Goal: Task Accomplishment & Management: Use online tool/utility

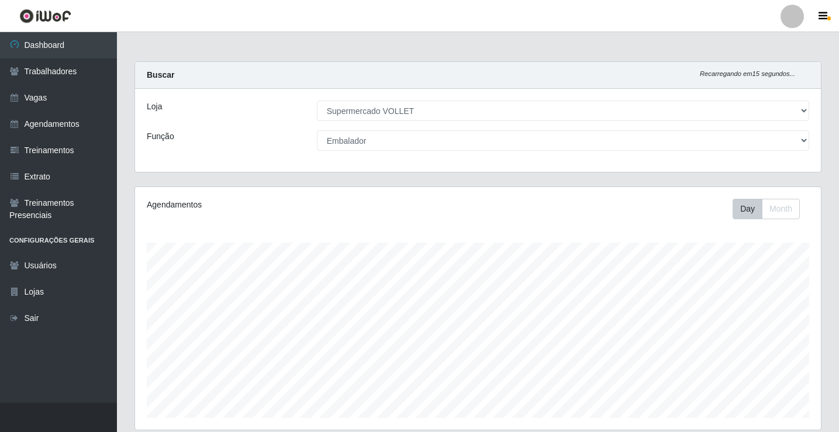
select select "72"
select select "1"
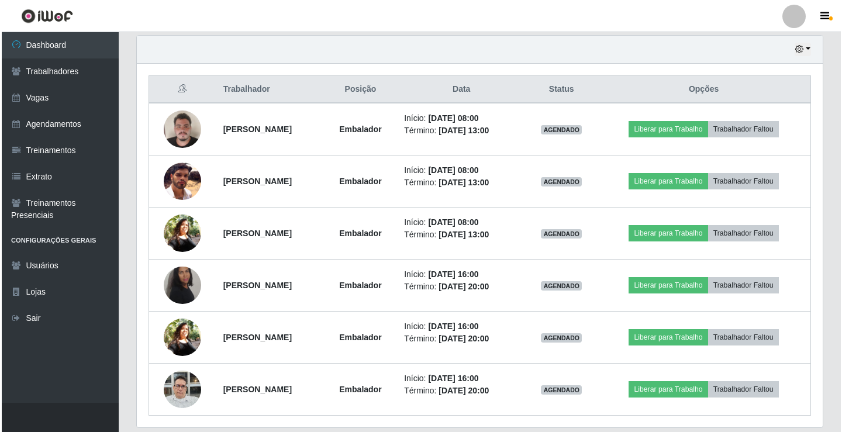
scroll to position [448, 0]
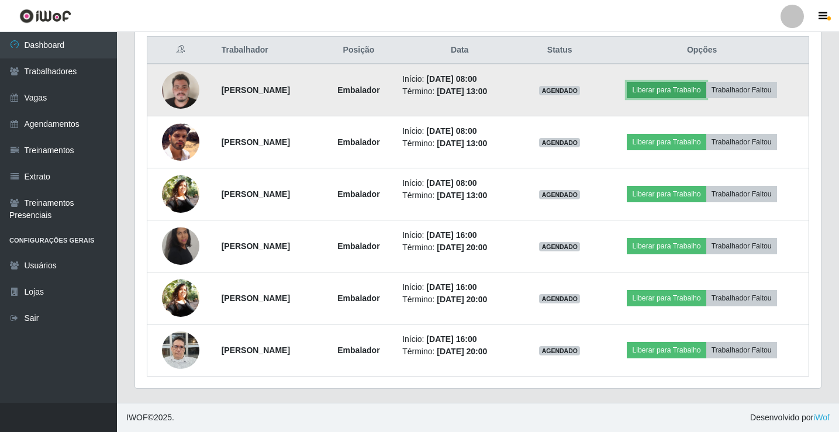
click at [667, 83] on button "Liberar para Trabalho" at bounding box center [666, 90] width 79 height 16
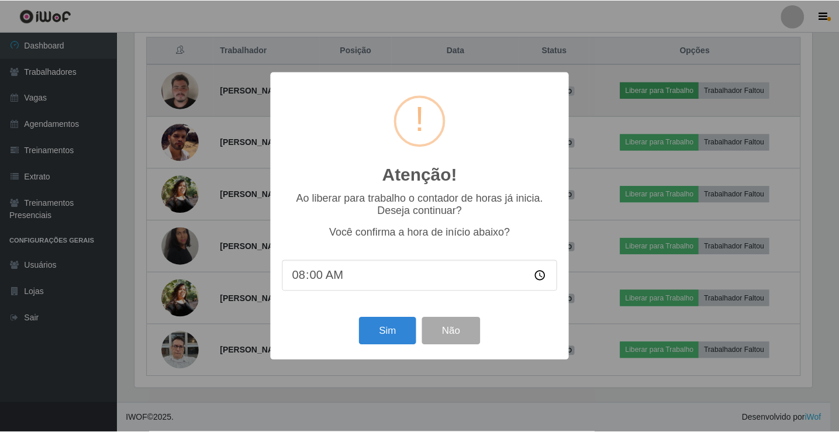
scroll to position [243, 680]
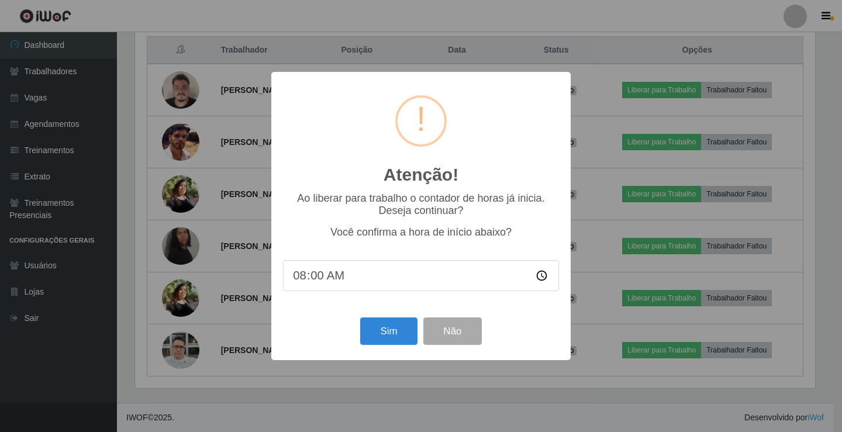
click at [838, 67] on div "Atenção! × Ao liberar para trabalho o contador de horas já inicia. Deseja conti…" at bounding box center [421, 216] width 842 height 432
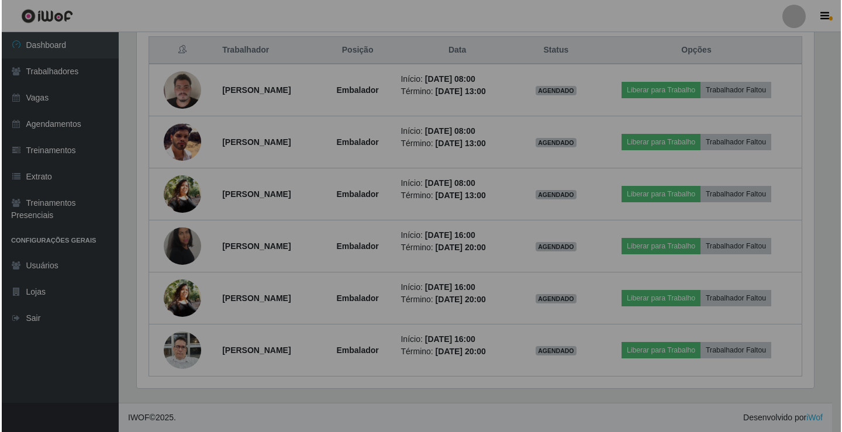
scroll to position [243, 686]
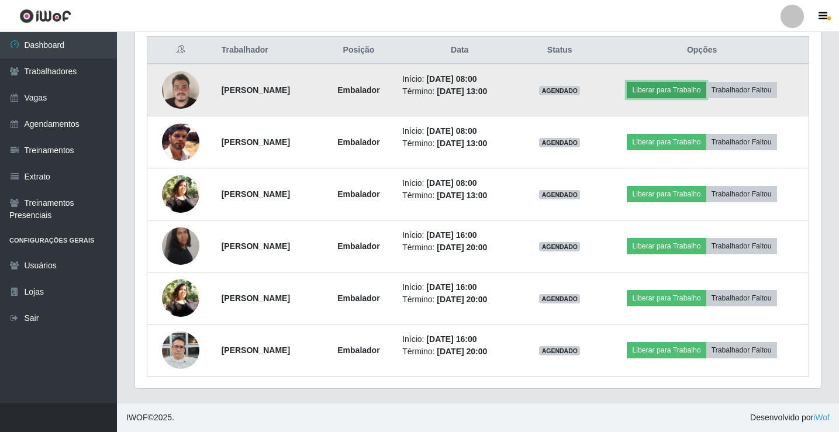
click at [676, 89] on button "Liberar para Trabalho" at bounding box center [666, 90] width 79 height 16
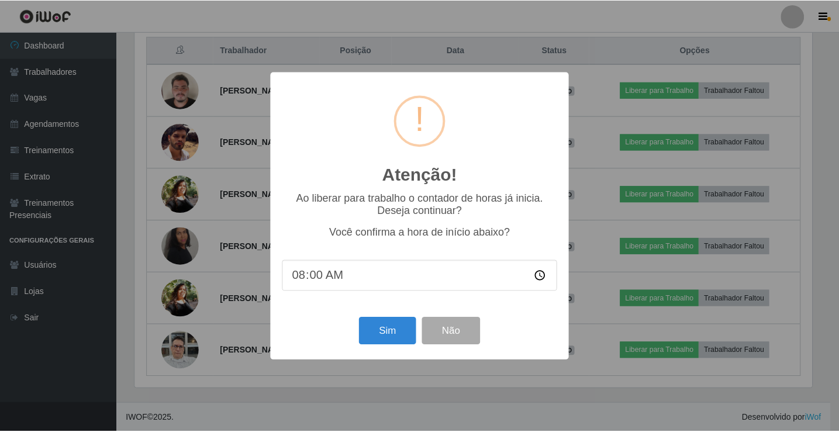
scroll to position [243, 680]
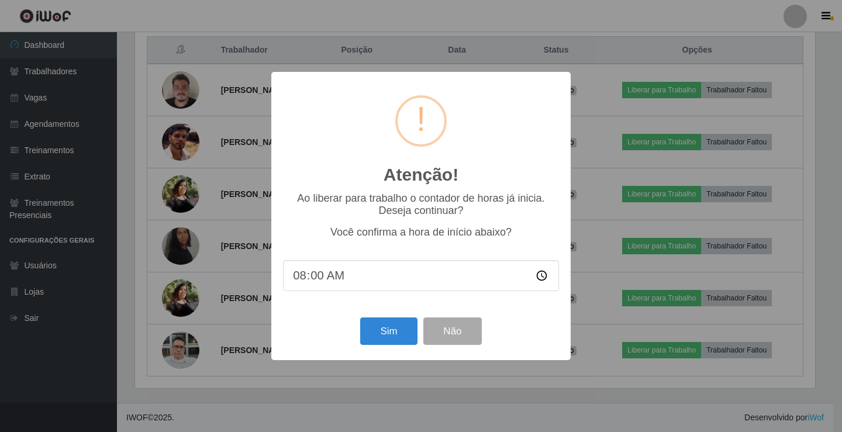
type input "08:05"
click at [380, 334] on button "Sim" at bounding box center [388, 330] width 57 height 27
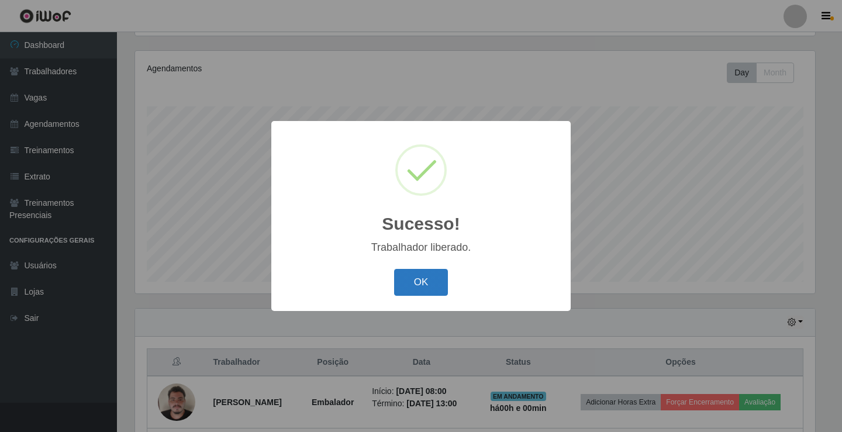
click at [409, 280] on button "OK" at bounding box center [421, 282] width 54 height 27
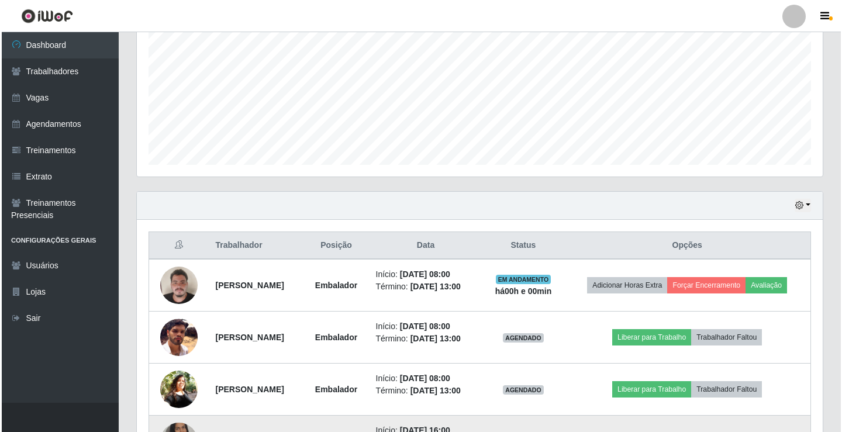
scroll to position [428, 0]
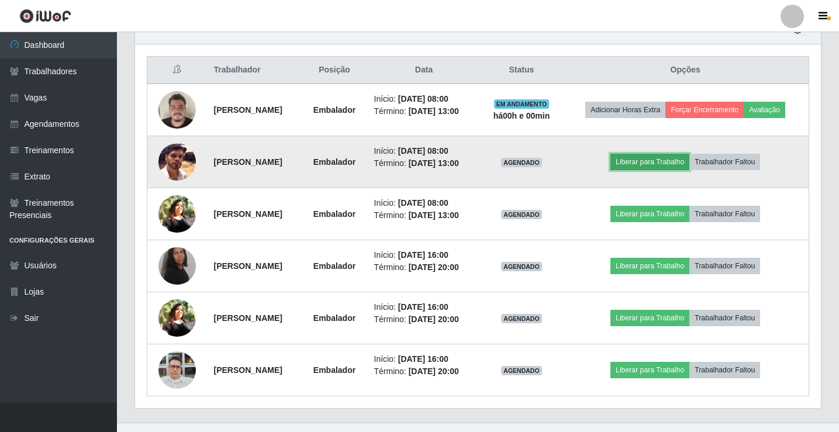
click at [656, 166] on button "Liberar para Trabalho" at bounding box center [649, 162] width 79 height 16
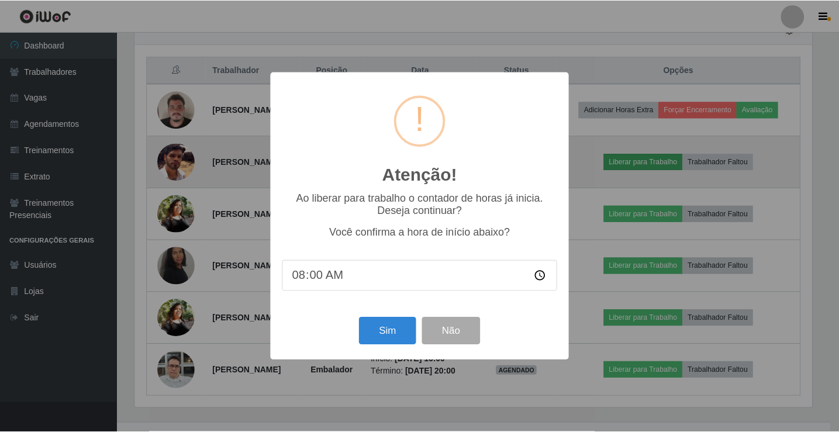
scroll to position [243, 680]
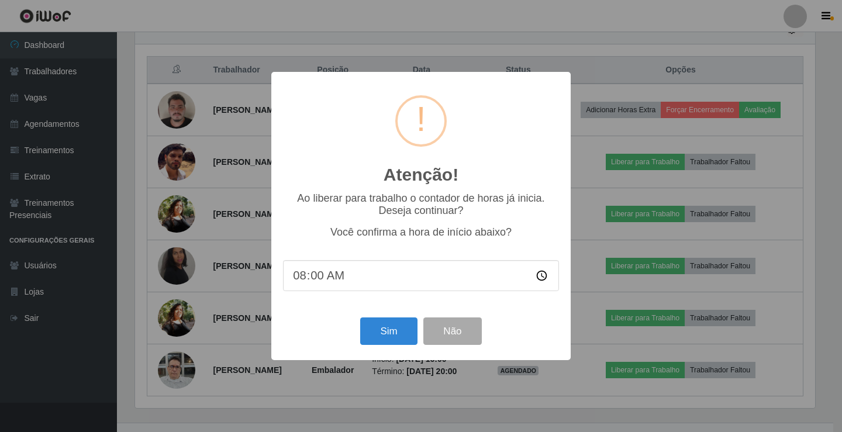
type input "08:05"
click at [396, 335] on button "Sim" at bounding box center [388, 330] width 57 height 27
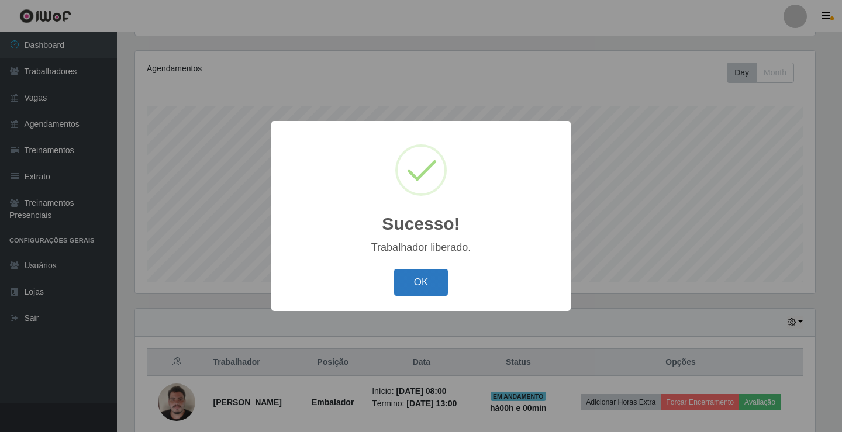
click at [416, 286] on button "OK" at bounding box center [421, 282] width 54 height 27
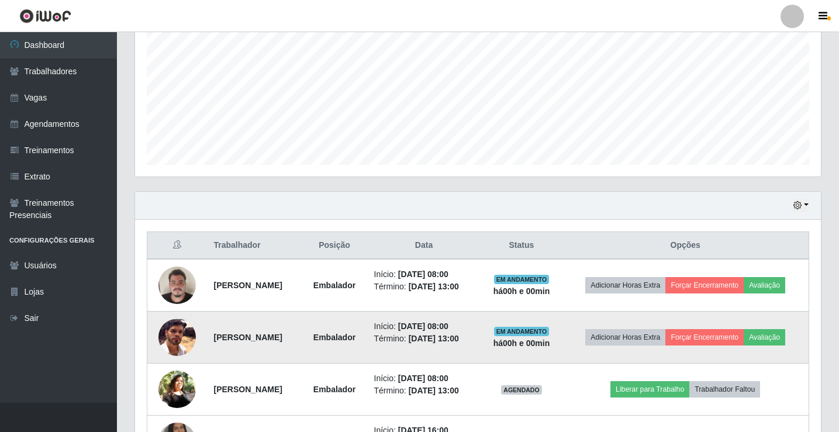
scroll to position [312, 0]
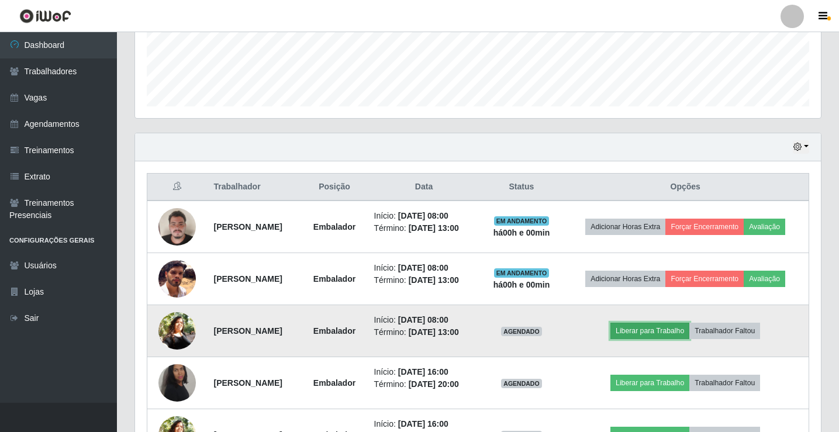
click at [660, 329] on button "Liberar para Trabalho" at bounding box center [649, 331] width 79 height 16
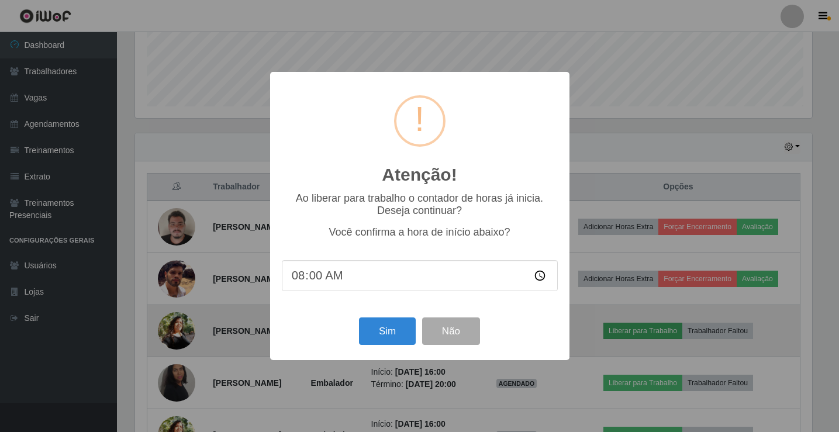
scroll to position [243, 680]
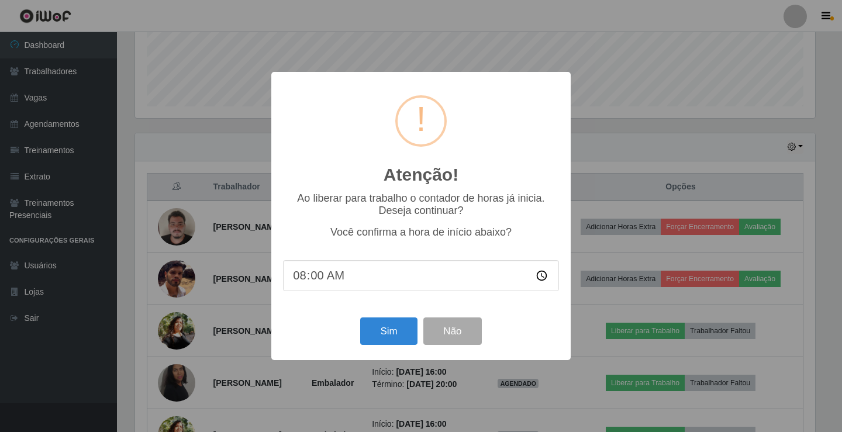
type input "08:05"
click at [392, 342] on button "Sim" at bounding box center [388, 330] width 57 height 27
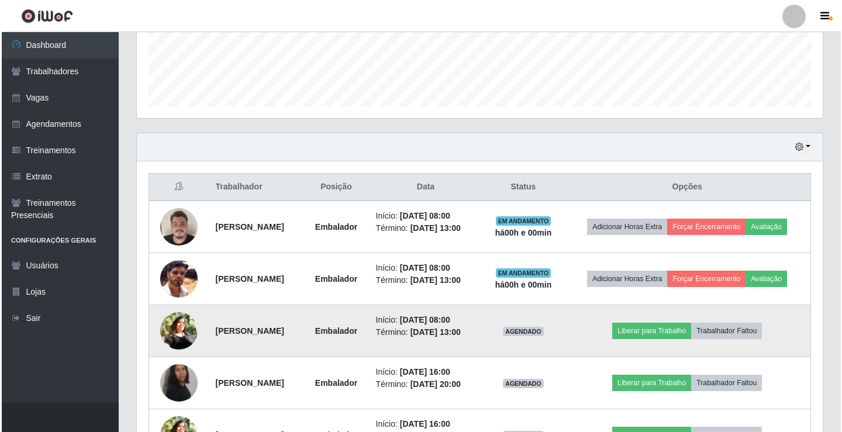
scroll to position [0, 0]
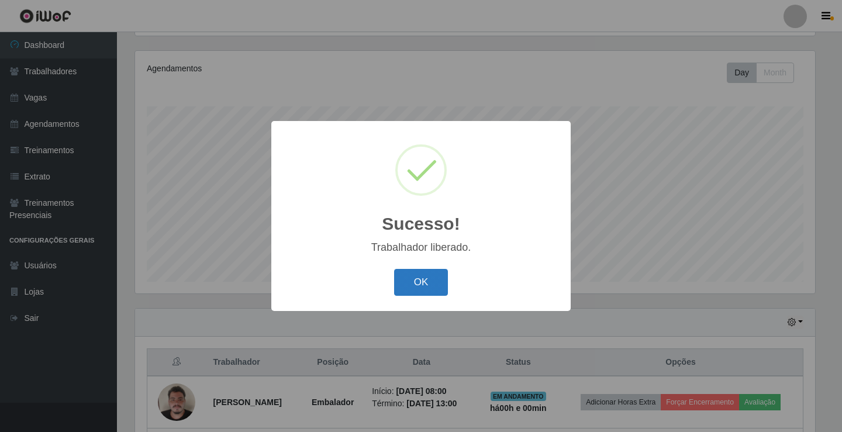
click at [413, 282] on button "OK" at bounding box center [421, 282] width 54 height 27
